Goal: Find specific page/section: Find specific page/section

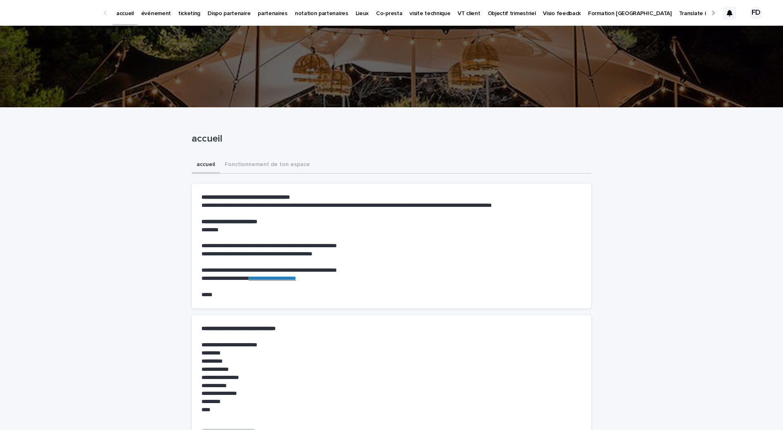
click at [151, 21] on link "événement" at bounding box center [155, 12] width 37 height 25
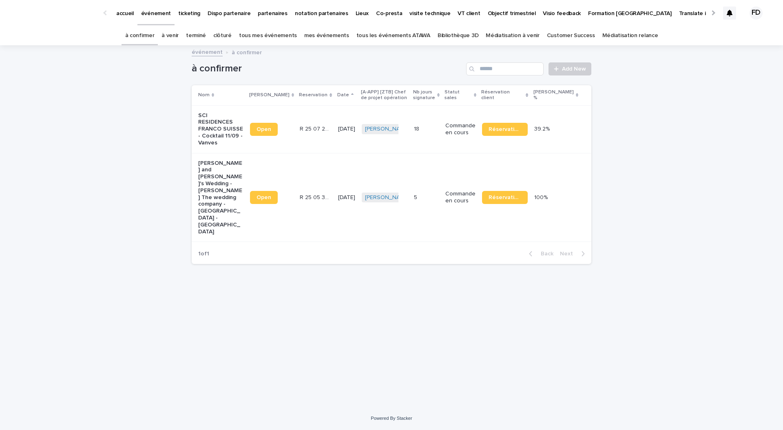
click at [179, 30] on link "à venir" at bounding box center [170, 35] width 17 height 19
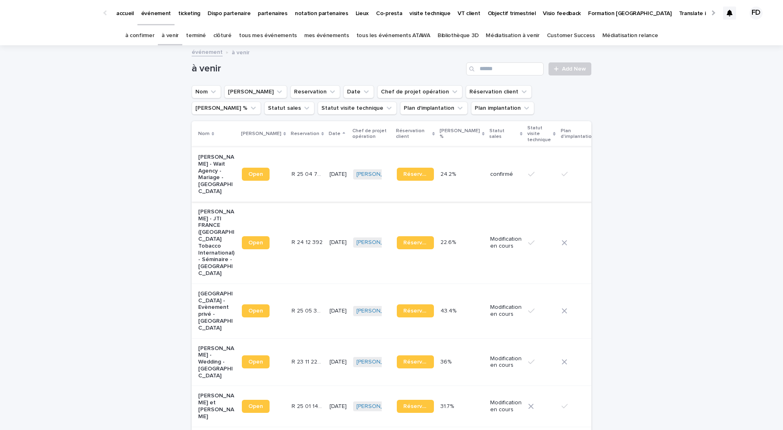
scroll to position [70, 0]
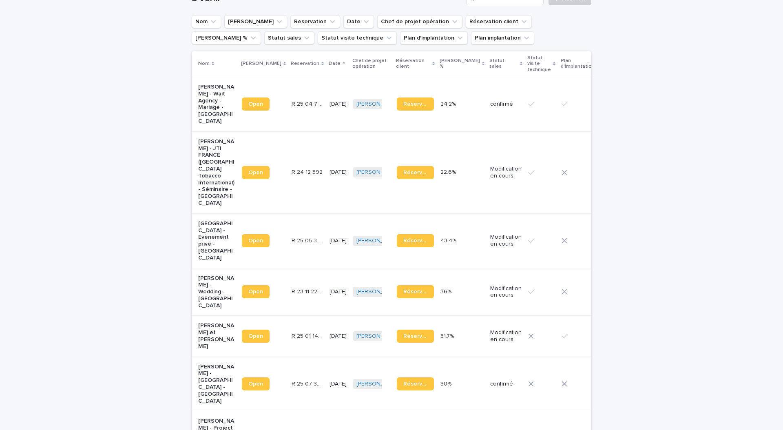
click at [302, 310] on td "R 23 11 2202 R 23 11 2202" at bounding box center [307, 292] width 38 height 48
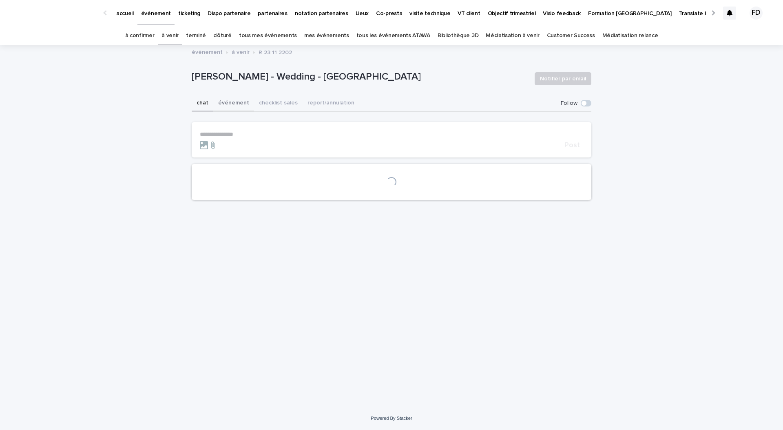
click at [237, 102] on button "événement" at bounding box center [233, 103] width 41 height 17
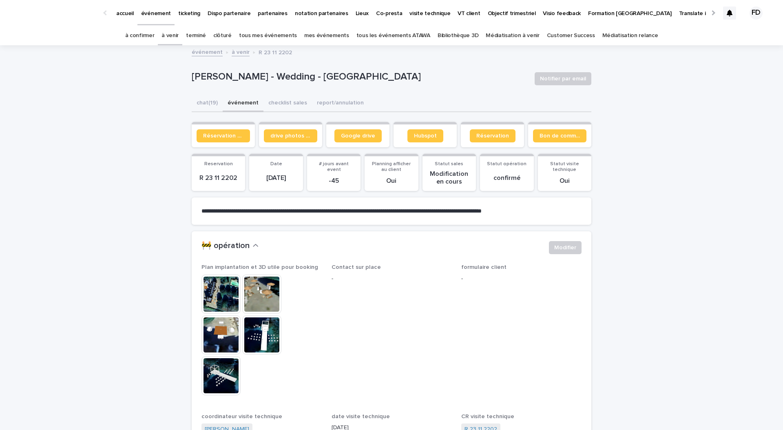
click at [219, 338] on img at bounding box center [221, 334] width 39 height 39
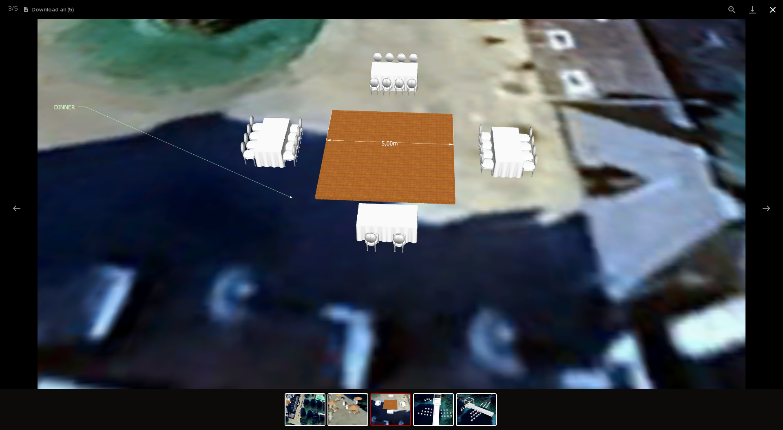
click at [775, 11] on button "Close gallery" at bounding box center [773, 9] width 20 height 19
